Goal: Task Accomplishment & Management: Manage account settings

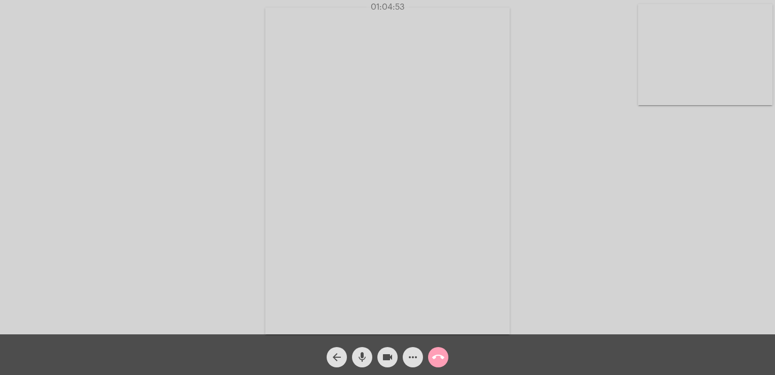
click at [440, 354] on mat-icon "call_end" at bounding box center [438, 357] width 12 height 12
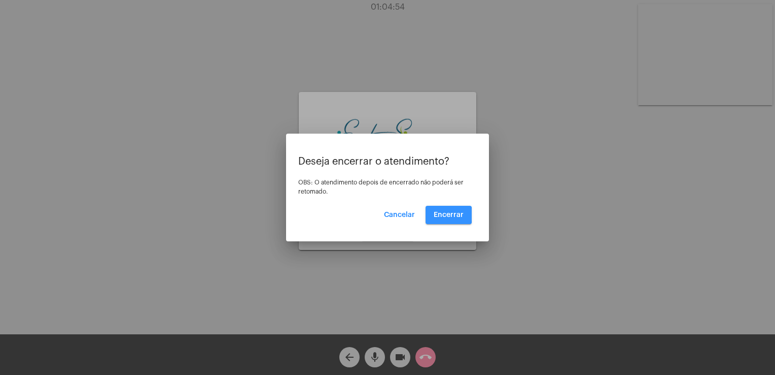
click at [445, 215] on span "Encerrar" at bounding box center [449, 214] width 30 height 7
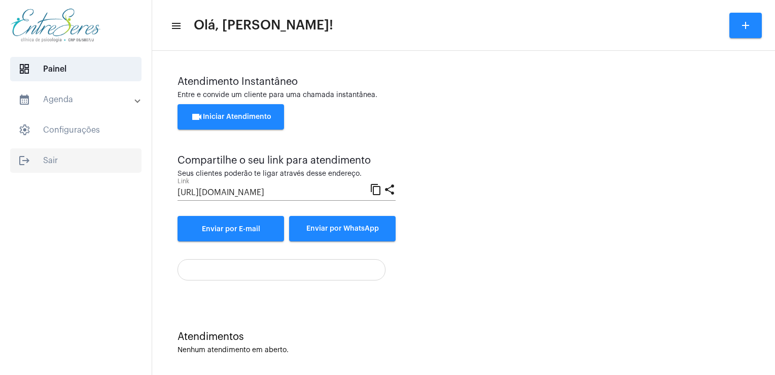
click at [48, 154] on span "logout Sair" at bounding box center [75, 160] width 131 height 24
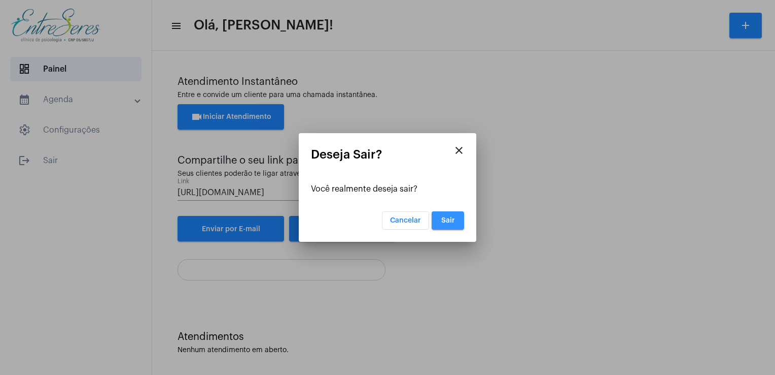
click at [456, 220] on button "Sair" at bounding box center [448, 220] width 32 height 18
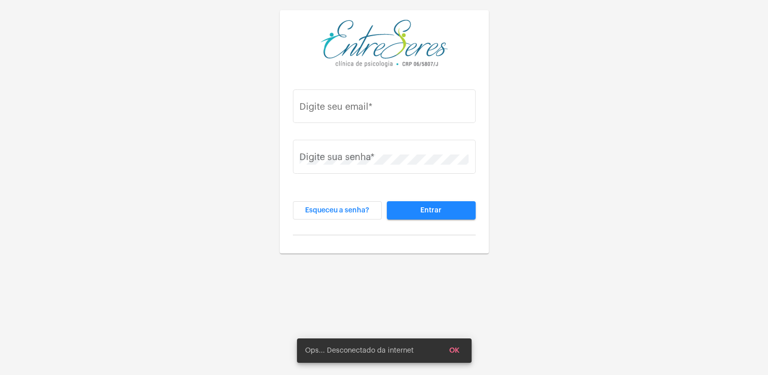
type input "[PERSON_NAME][EMAIL_ADDRESS][DOMAIN_NAME]"
